Goal: Information Seeking & Learning: Learn about a topic

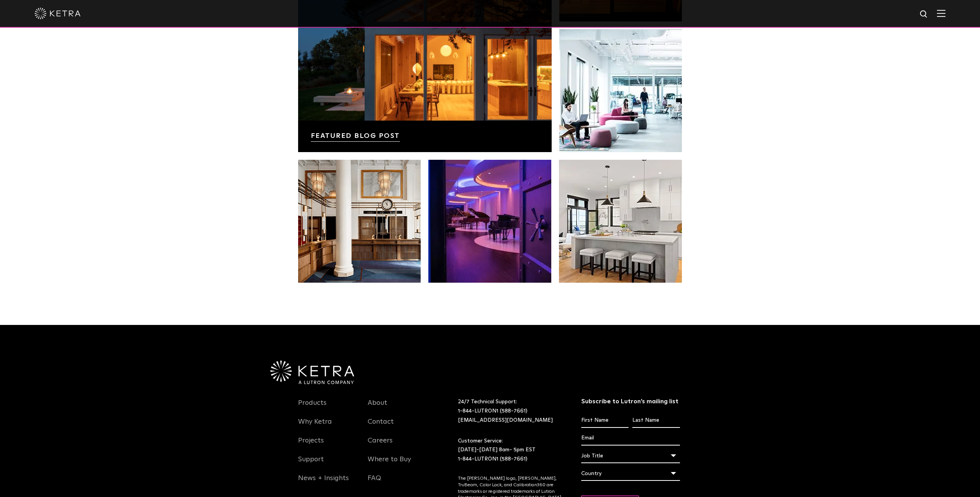
scroll to position [1537, 0]
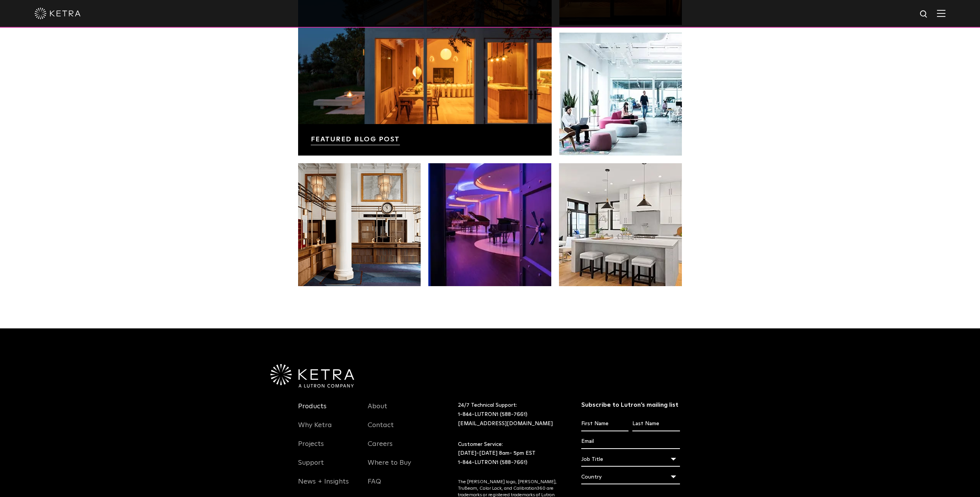
click at [314, 406] on link "Products" at bounding box center [312, 411] width 28 height 18
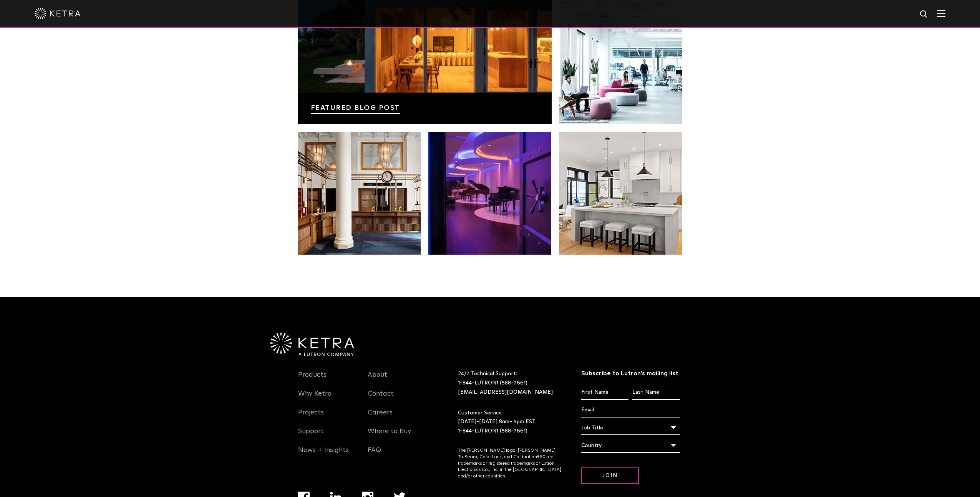
scroll to position [1266, 0]
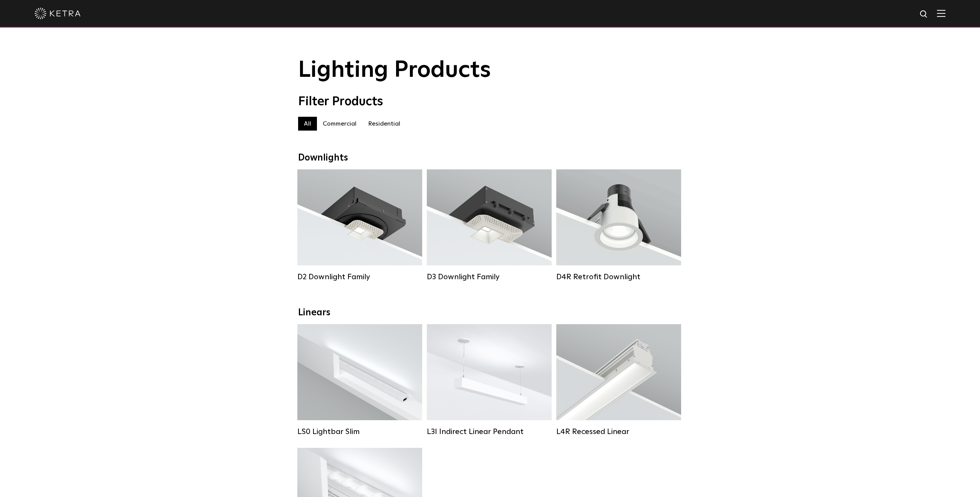
click at [390, 125] on label "Residential" at bounding box center [384, 124] width 44 height 14
